Goal: Leave review/rating

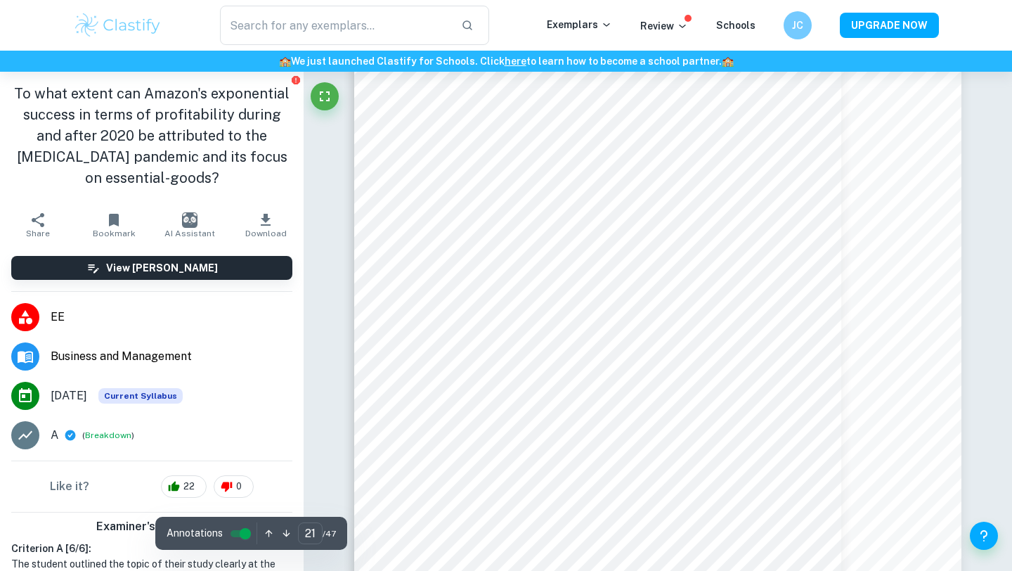
scroll to position [16375, 0]
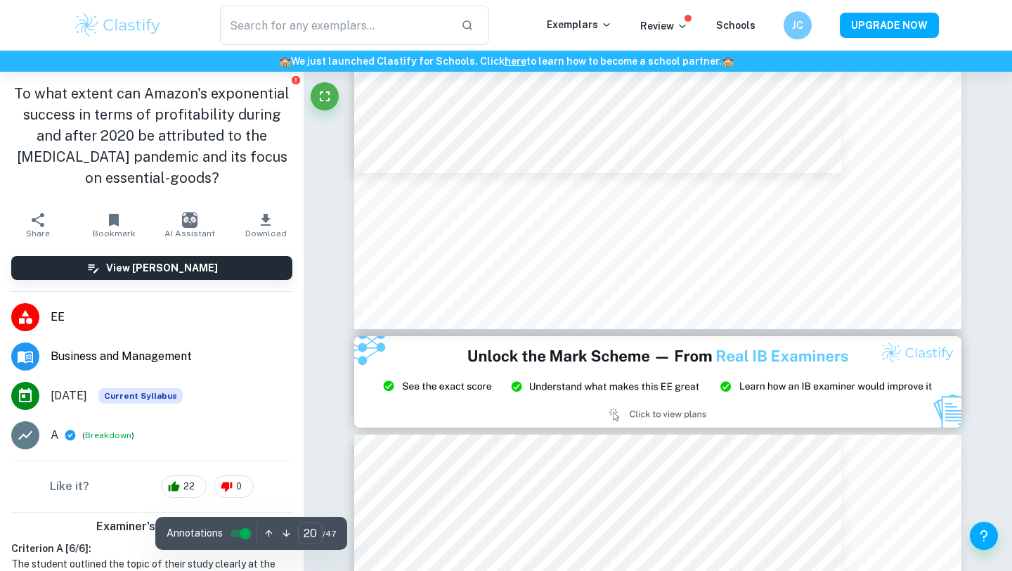
type input "21"
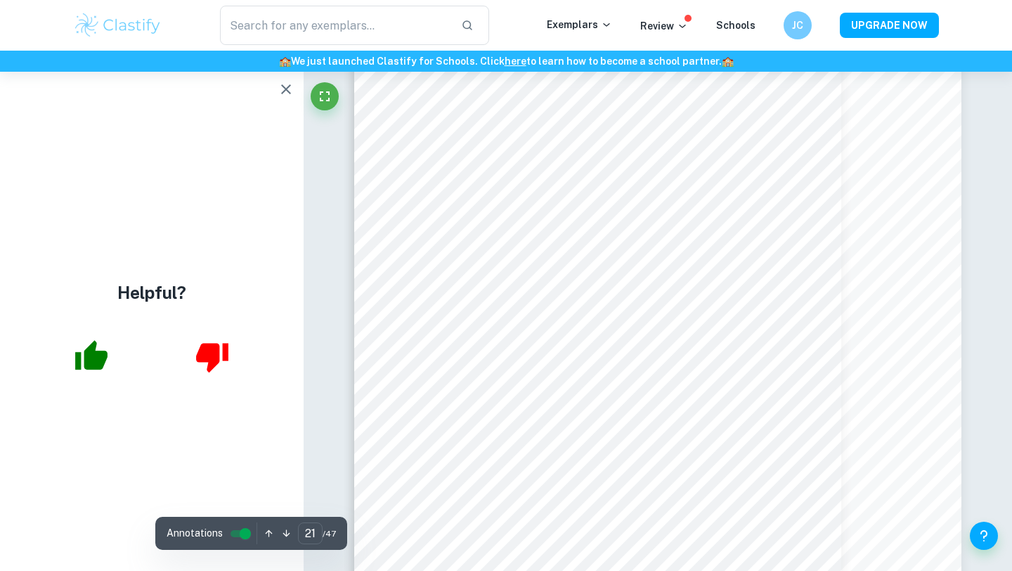
scroll to position [16345, 0]
click at [291, 84] on icon "button" at bounding box center [286, 89] width 17 height 17
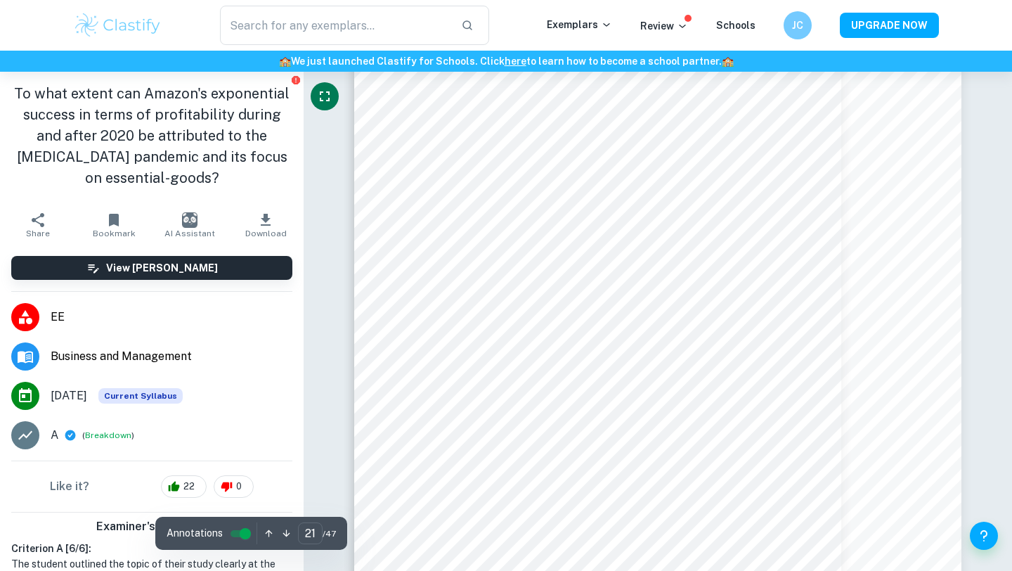
scroll to position [16360, 0]
